Goal: Task Accomplishment & Management: Use online tool/utility

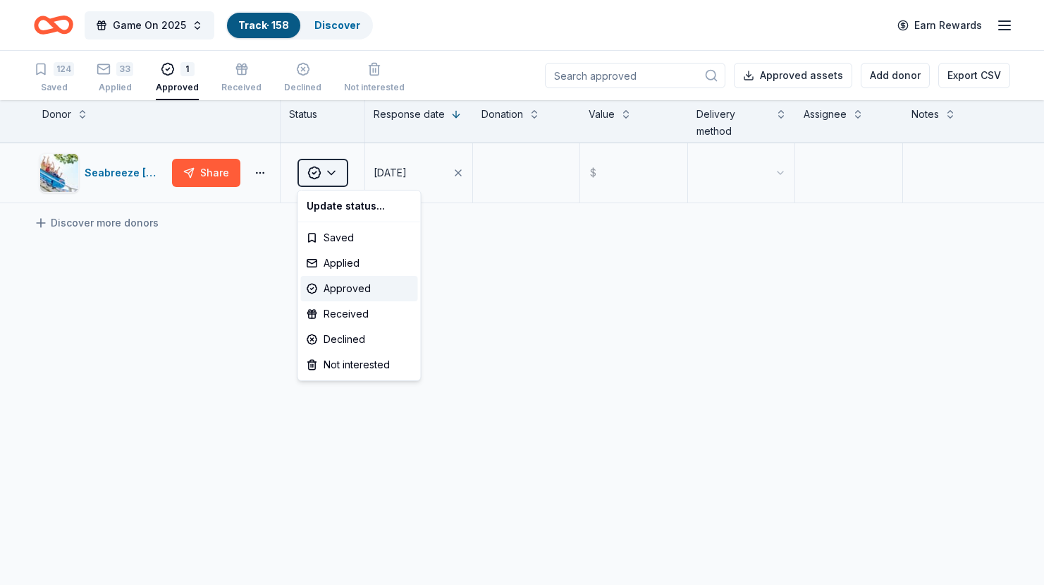
click at [318, 177] on html "Game On 2025 Track · 158 Discover Earn Rewards 124 Saved 33 Applied 1 Approved …" at bounding box center [522, 292] width 1044 height 585
click at [345, 261] on div "Applied" at bounding box center [359, 262] width 117 height 25
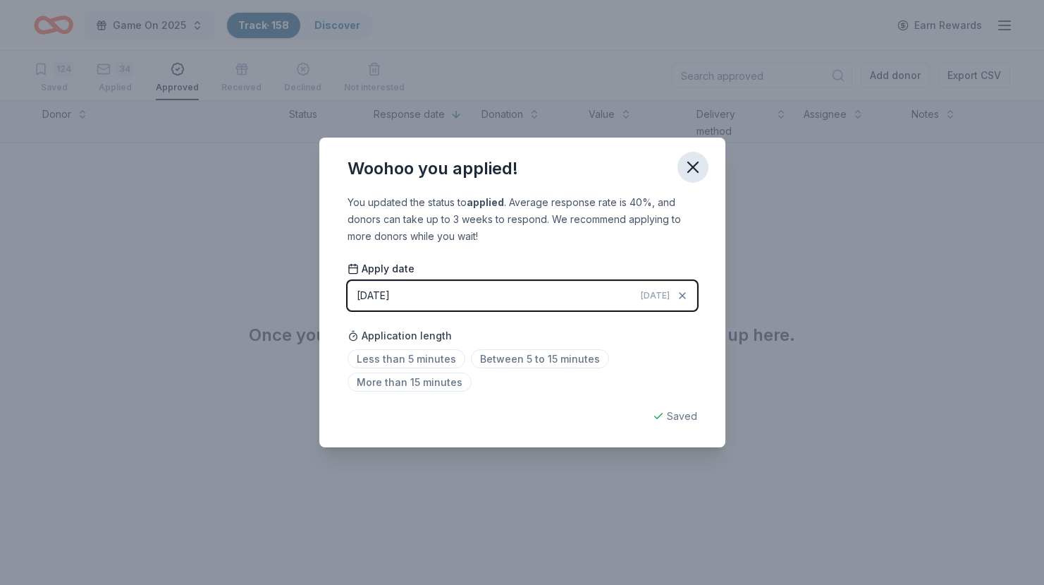
click at [700, 167] on icon "button" at bounding box center [693, 167] width 20 height 20
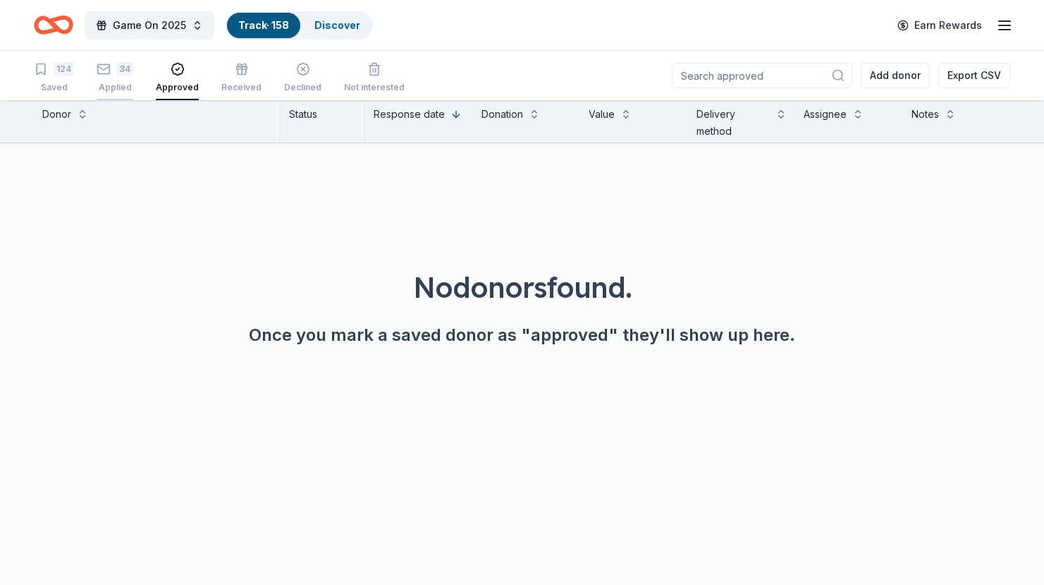
click at [113, 77] on div "Applied" at bounding box center [115, 82] width 37 height 11
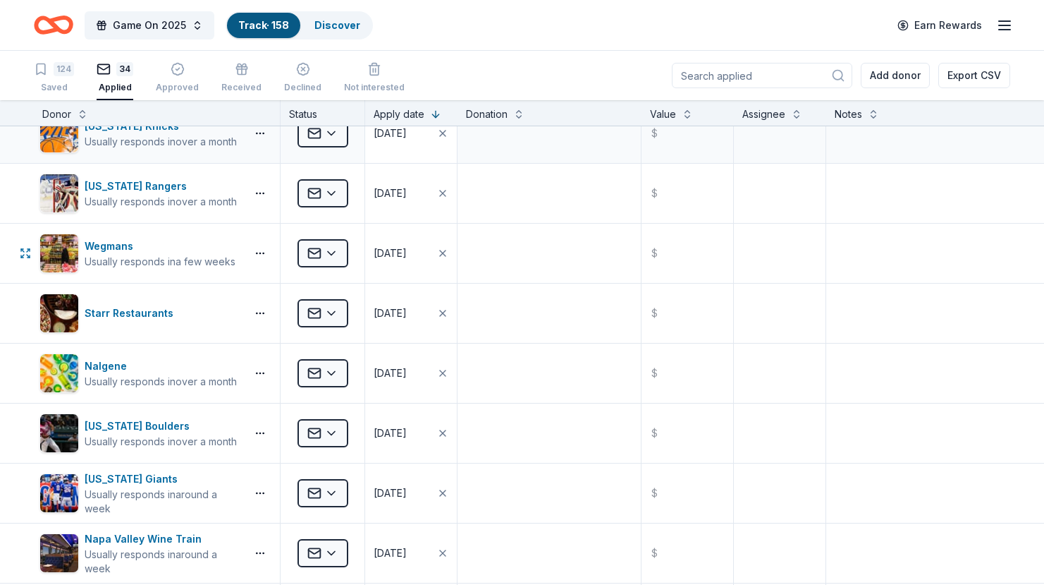
scroll to position [824, 0]
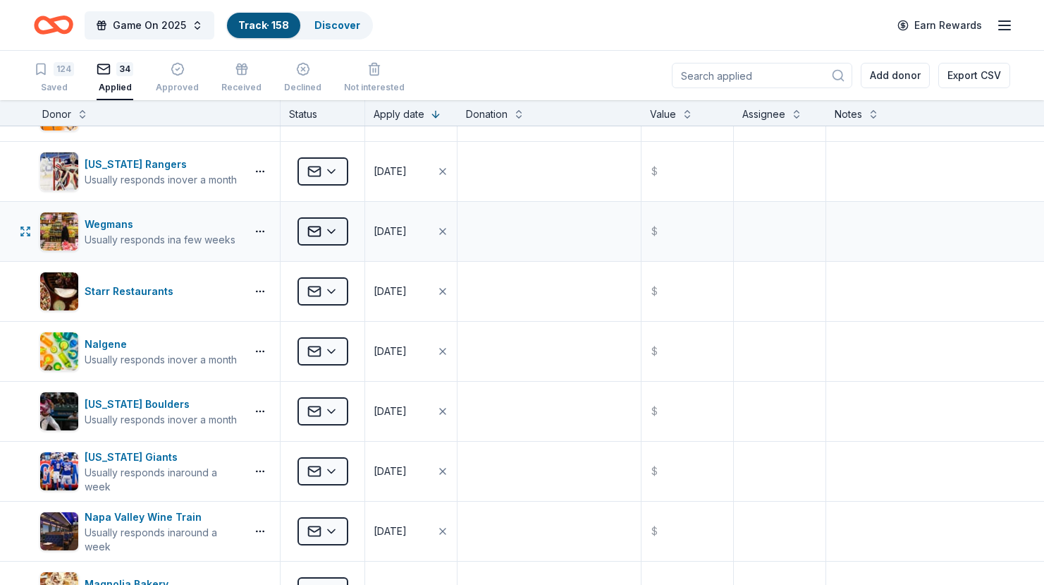
click at [338, 240] on html "Game On 2025 Track · 158 Discover Earn Rewards 124 Saved 34 Applied Approved Re…" at bounding box center [522, 292] width 1044 height 585
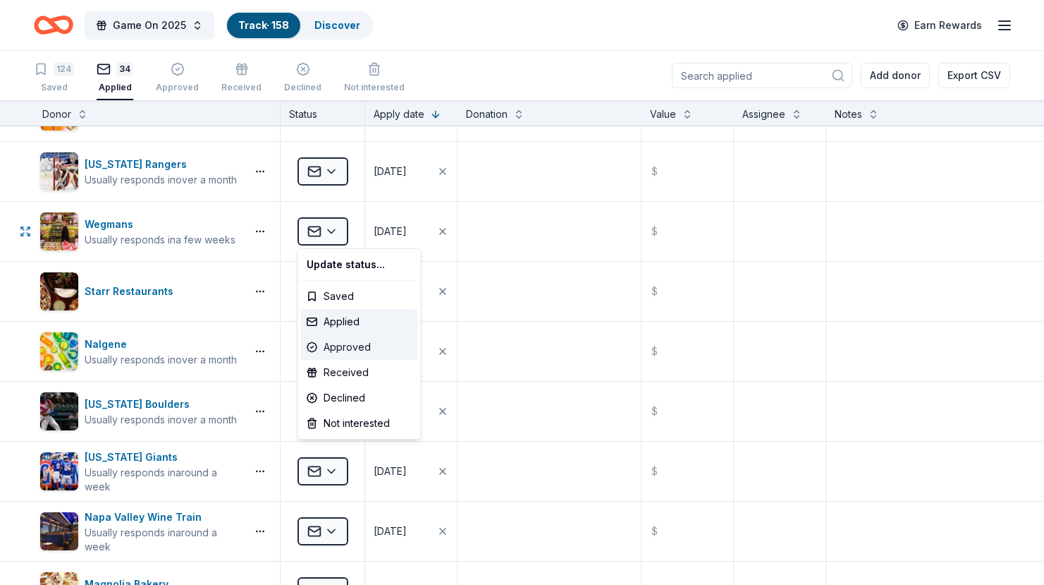
click at [350, 346] on div "Approved" at bounding box center [359, 346] width 117 height 25
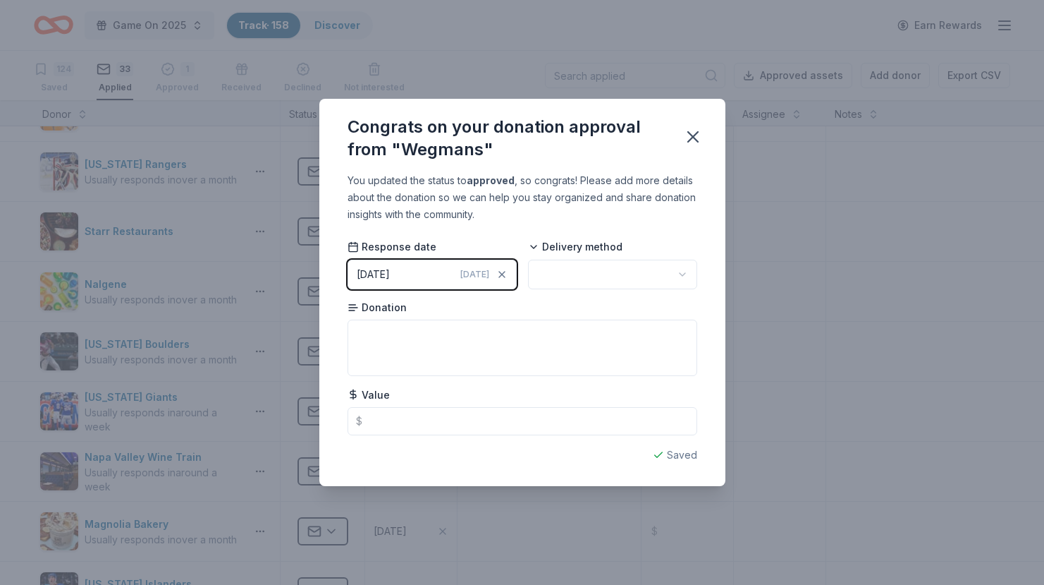
click at [574, 278] on html "Game On 2025 Track · 158 Discover Earn Rewards 124 Saved 33 Applied 1 Approved …" at bounding box center [522, 292] width 1044 height 585
click at [516, 346] on textarea at bounding box center [523, 347] width 350 height 56
click at [468, 425] on input "text" at bounding box center [523, 421] width 350 height 28
type input "150.00"
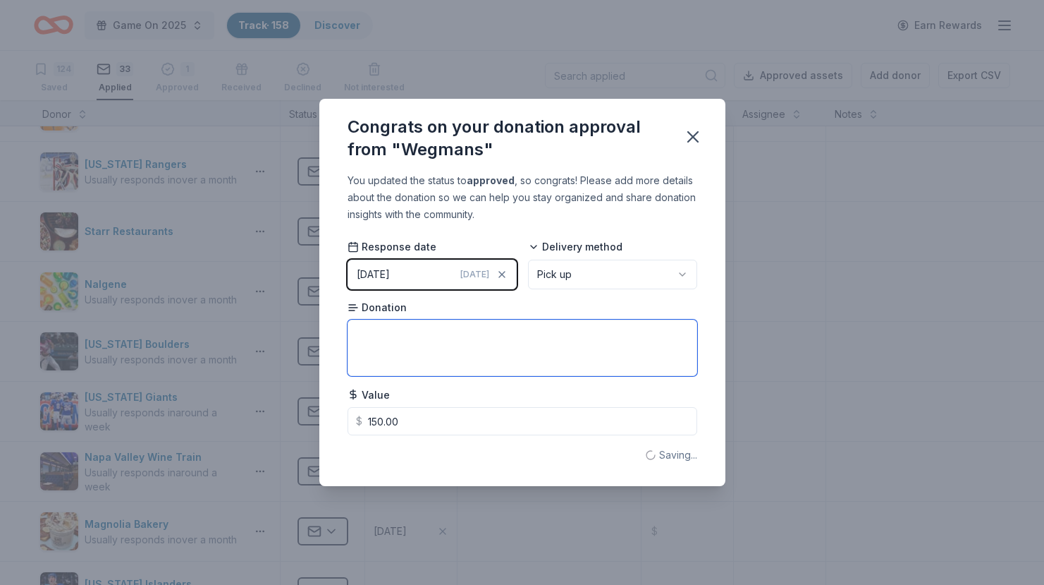
click at [438, 367] on textarea at bounding box center [523, 347] width 350 height 56
type textarea "$150 gift card"
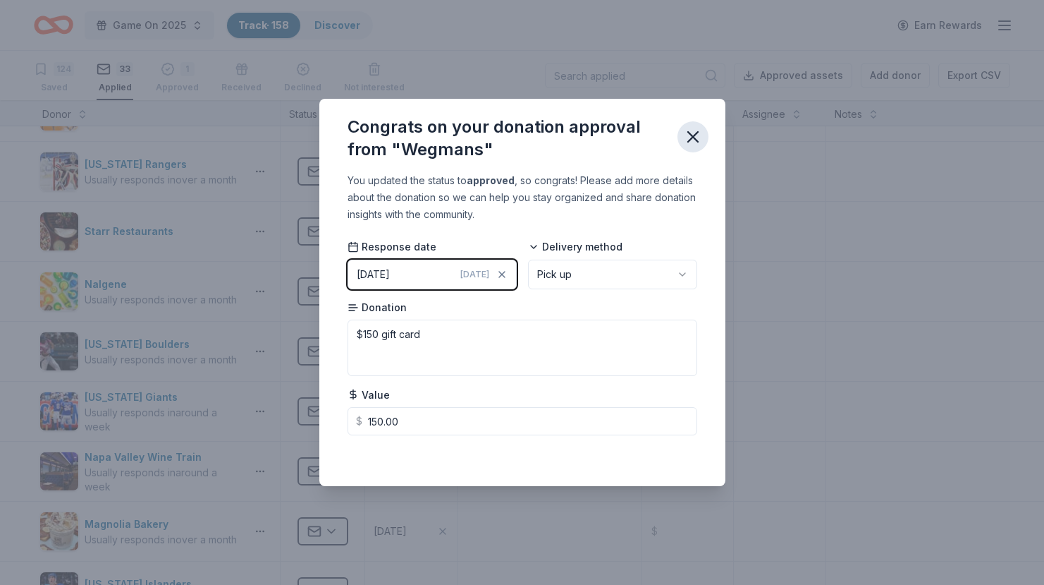
click at [702, 142] on icon "button" at bounding box center [693, 137] width 20 height 20
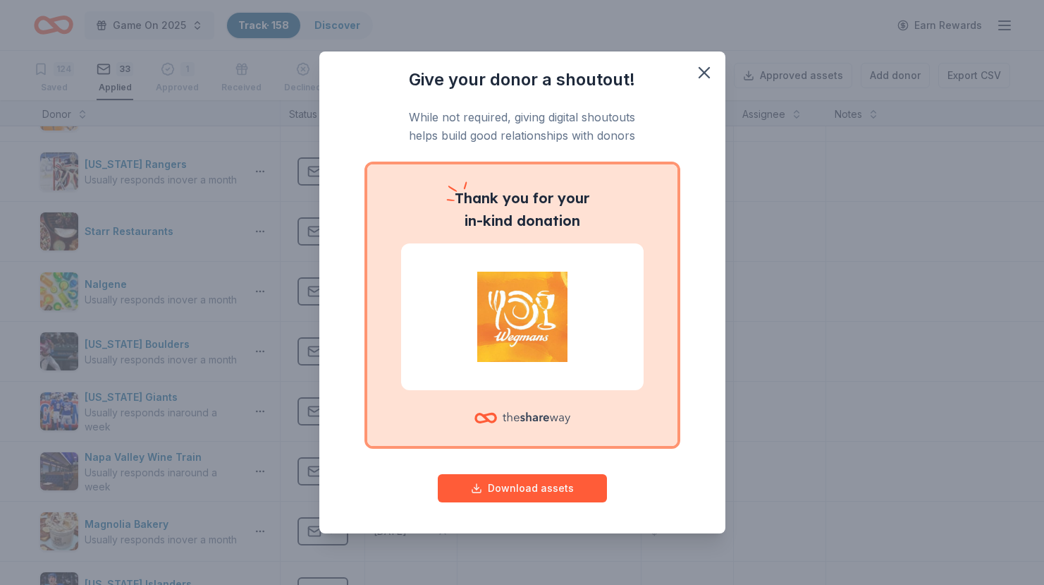
drag, startPoint x: 704, startPoint y: 71, endPoint x: 617, endPoint y: 158, distance: 122.7
click at [617, 158] on div "Give your donor a shoutout! While not required, giving digital shoutouts helps …" at bounding box center [522, 292] width 406 height 482
click at [453, 119] on p "While not required, giving digital shoutouts helps build good relationships wit…" at bounding box center [523, 126] width 350 height 37
click at [712, 67] on icon "button" at bounding box center [705, 73] width 20 height 20
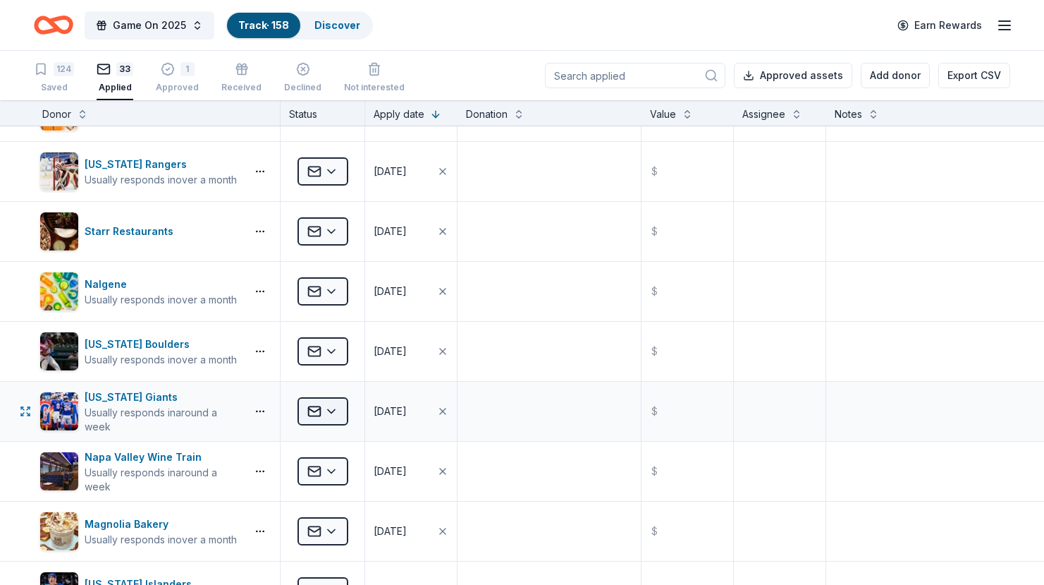
click at [326, 413] on html "Game On 2025 Track · 158 Discover Earn Rewards 124 Saved 33 Applied 1 Approved …" at bounding box center [522, 292] width 1044 height 585
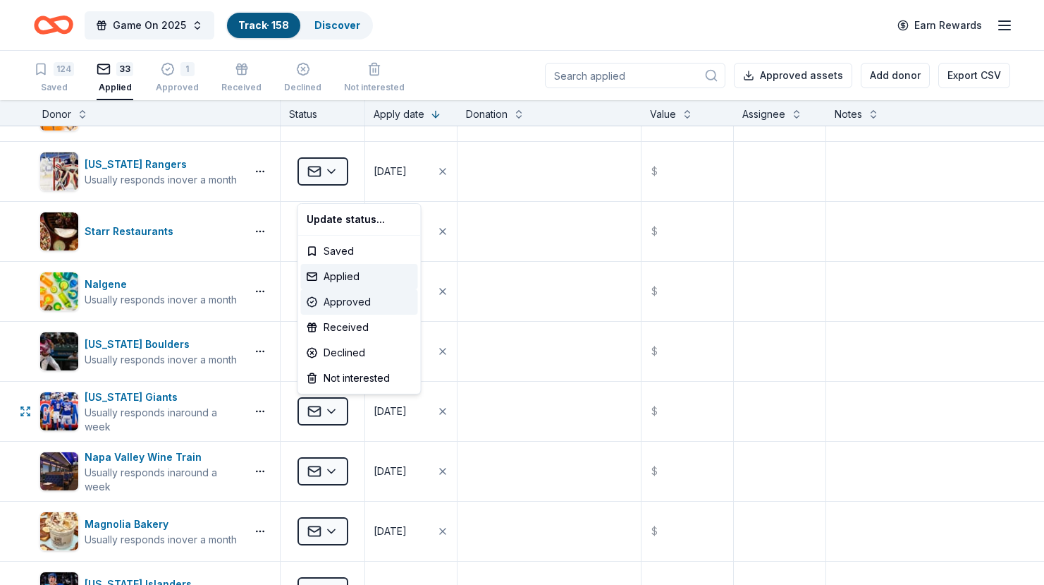
click at [363, 302] on div "Approved" at bounding box center [359, 301] width 117 height 25
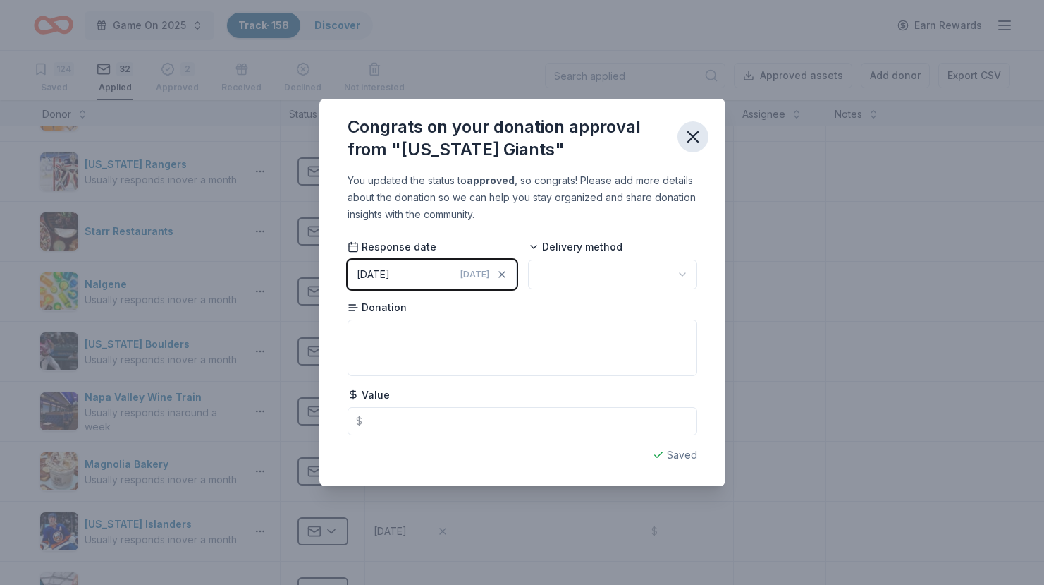
click at [699, 135] on icon "button" at bounding box center [693, 137] width 20 height 20
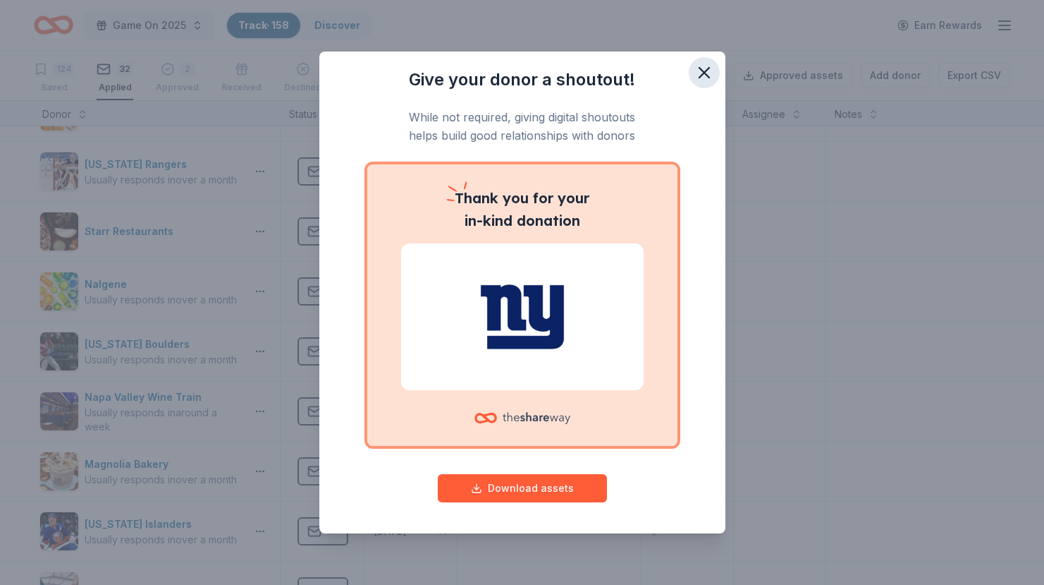
click at [699, 72] on icon "button" at bounding box center [705, 73] width 20 height 20
